Goal: Task Accomplishment & Management: Use online tool/utility

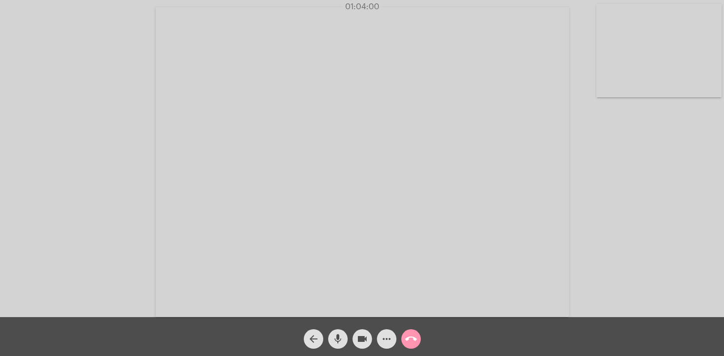
click at [418, 339] on button "call_end" at bounding box center [410, 339] width 19 height 19
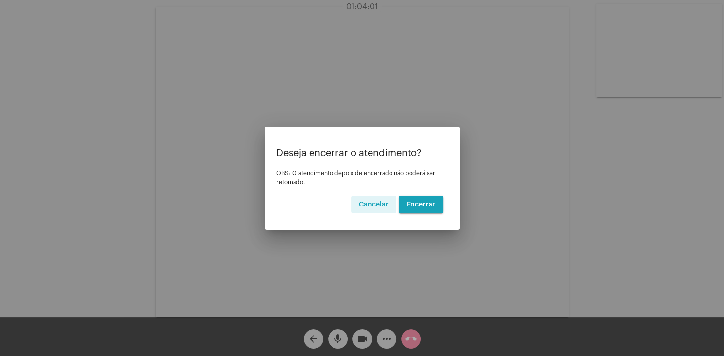
click at [428, 205] on span "Encerrar" at bounding box center [421, 204] width 29 height 7
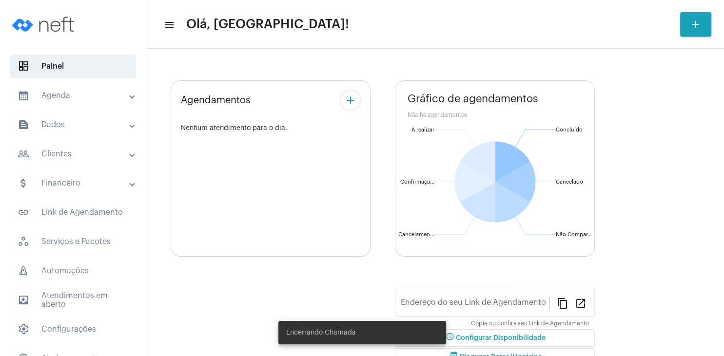
type input "[URL][DOMAIN_NAME]"
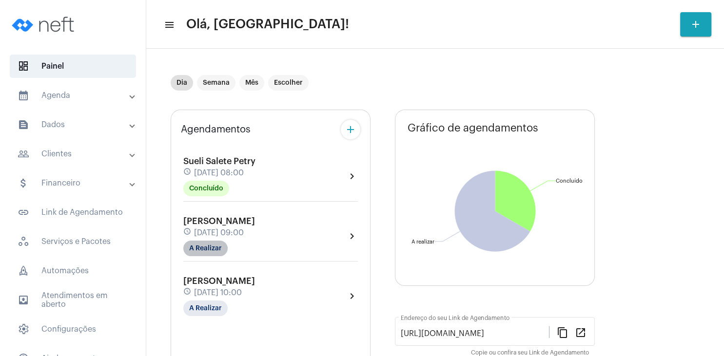
click at [201, 245] on mat-chip "A Realizar" at bounding box center [205, 249] width 44 height 16
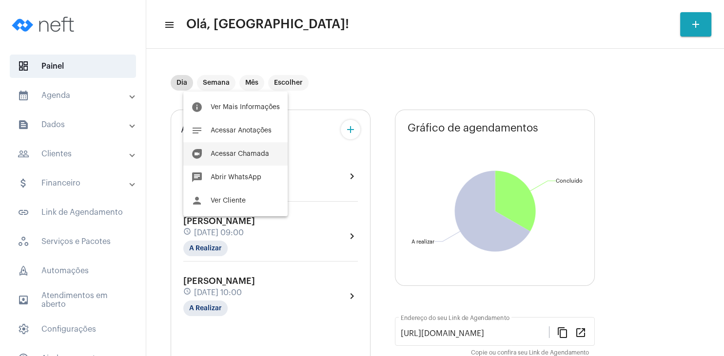
click at [241, 155] on span "Acessar Chamada" at bounding box center [240, 154] width 58 height 7
